Goal: Transaction & Acquisition: Purchase product/service

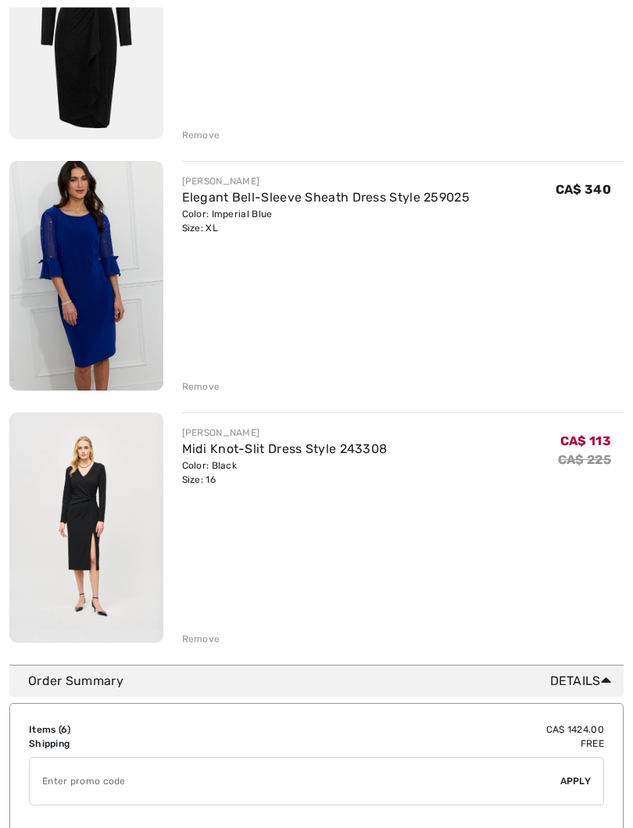
scroll to position [1080, 0]
click at [93, 513] on img at bounding box center [86, 527] width 154 height 230
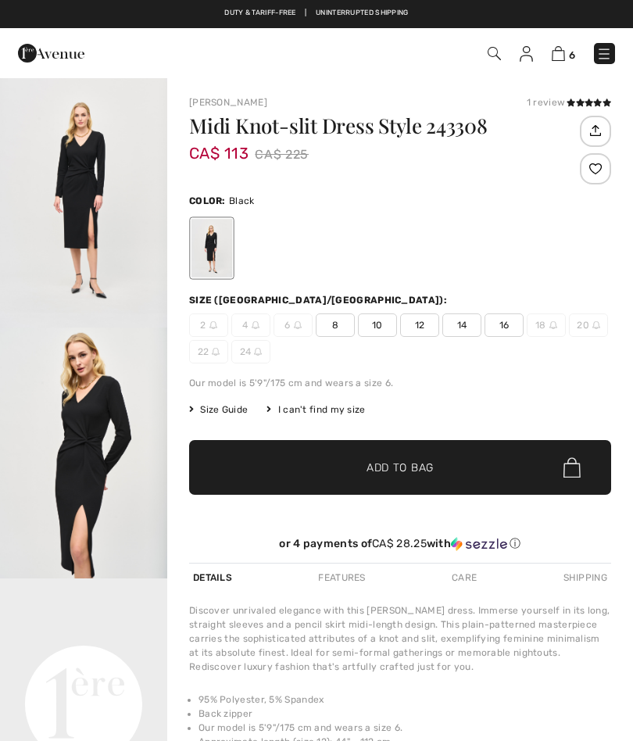
checkbox input "true"
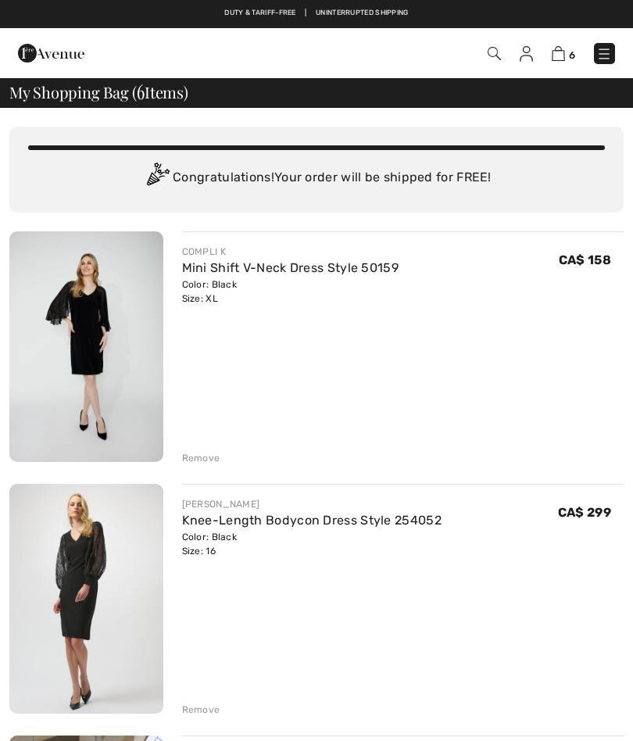
scroll to position [1123, 0]
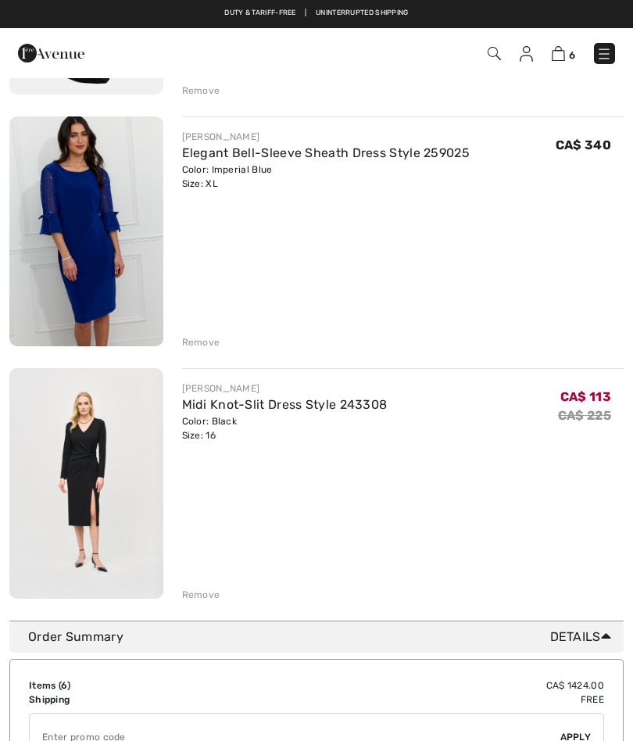
click at [6, 730] on div "You are only CA$ 0.00 away from FREE SHIPPING! Continue Shopping > Congratulati…" at bounding box center [316, 169] width 633 height 2371
